Goal: Task Accomplishment & Management: Use online tool/utility

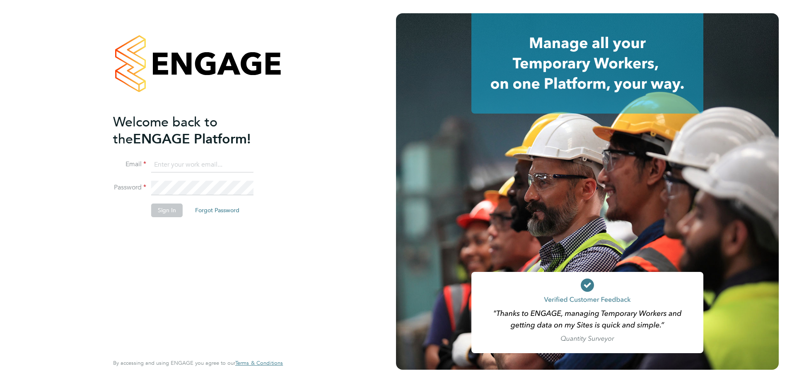
type input "costa.trofin@vistry.co.uk"
click at [174, 211] on button "Sign In" at bounding box center [166, 209] width 31 height 13
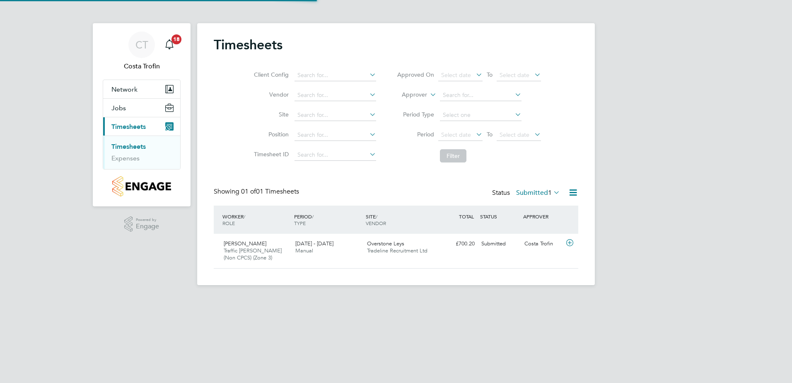
scroll to position [21, 72]
click at [419, 253] on span "Tradeline Recruitment Ltd" at bounding box center [397, 250] width 60 height 7
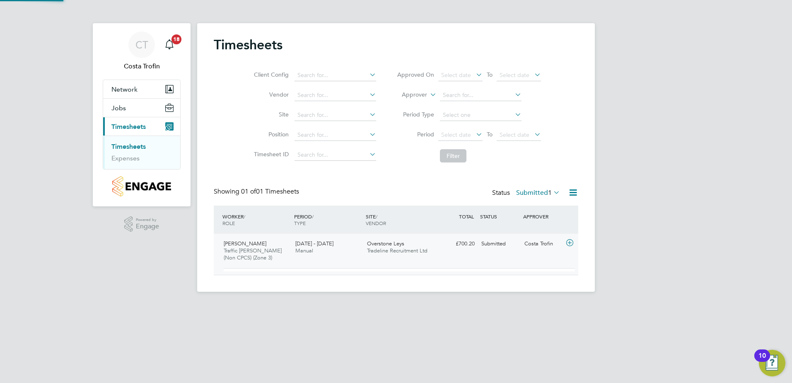
scroll to position [14, 81]
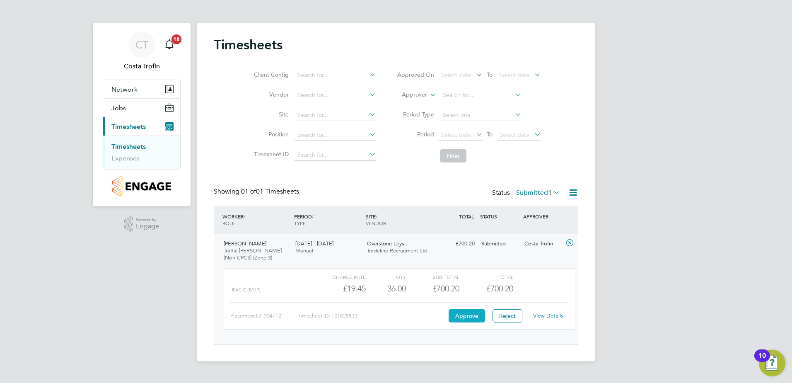
click at [473, 316] on button "Approve" at bounding box center [466, 315] width 36 height 13
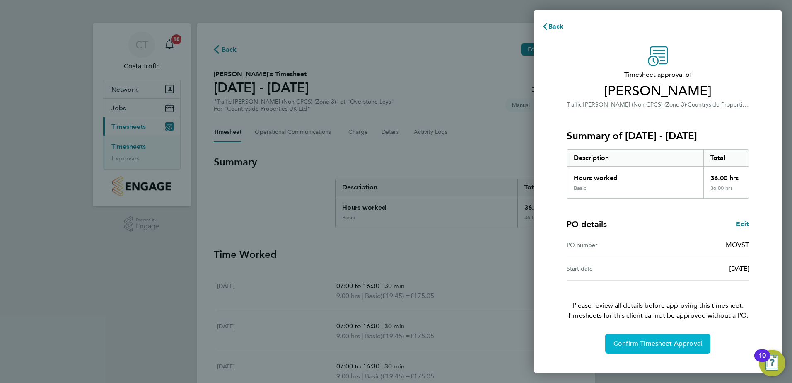
click at [652, 344] on span "Confirm Timesheet Approval" at bounding box center [657, 343] width 89 height 8
